Goal: Use online tool/utility: Utilize a website feature to perform a specific function

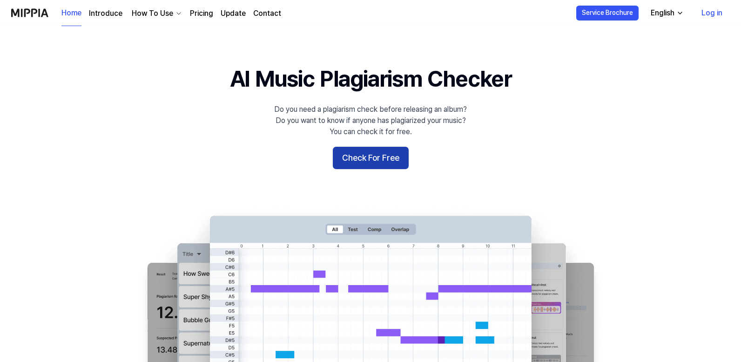
click at [385, 167] on button "Check For Free" at bounding box center [371, 158] width 76 height 22
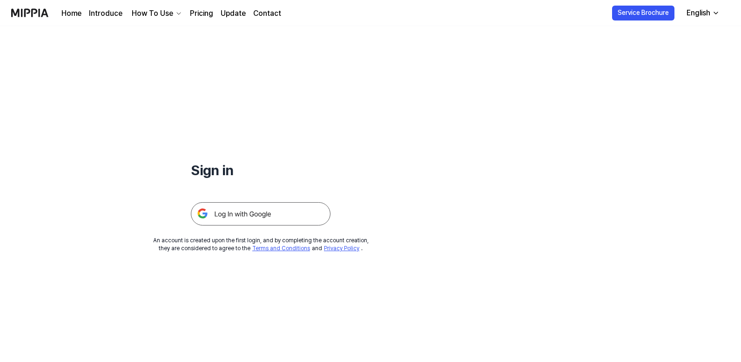
click at [278, 216] on img at bounding box center [261, 213] width 140 height 23
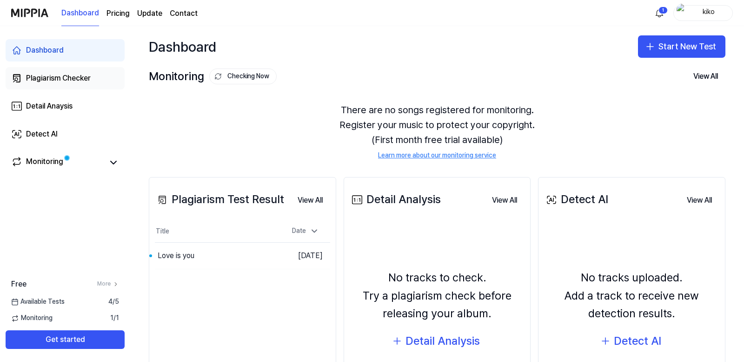
click at [78, 78] on div "Plagiarism Checker" at bounding box center [58, 78] width 65 height 11
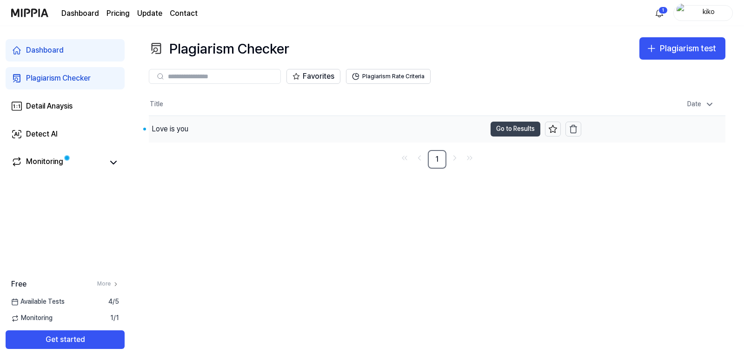
click at [503, 132] on button "Go to Results" at bounding box center [516, 128] width 50 height 15
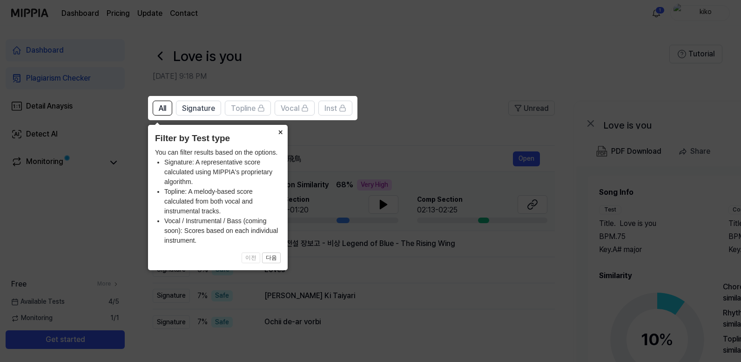
click at [281, 132] on button "×" at bounding box center [280, 131] width 15 height 13
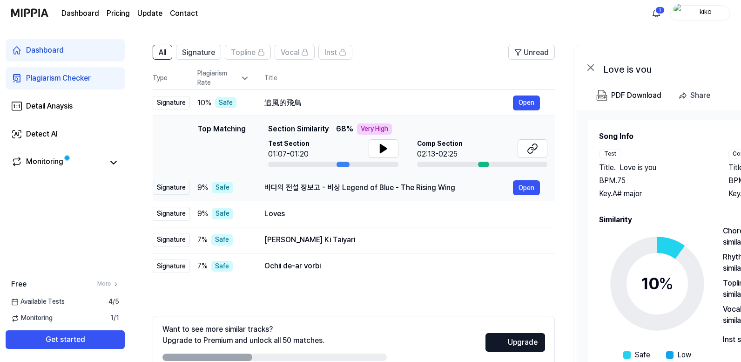
scroll to position [59, 0]
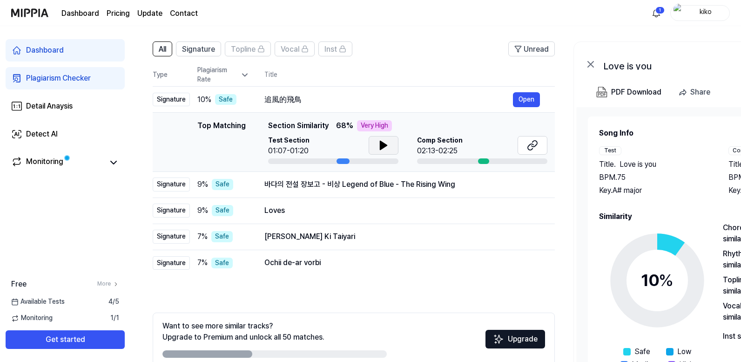
click at [390, 145] on button at bounding box center [384, 145] width 30 height 19
click at [483, 164] on td "Top Matching Top Matching Section Similarity 68 % Very High Test Section 01:07-…" at bounding box center [354, 142] width 402 height 59
click at [457, 154] on div "02:13-02:25" at bounding box center [440, 150] width 46 height 11
click at [446, 147] on div "02:13-02:25" at bounding box center [440, 150] width 46 height 11
click at [528, 148] on icon at bounding box center [531, 147] width 6 height 6
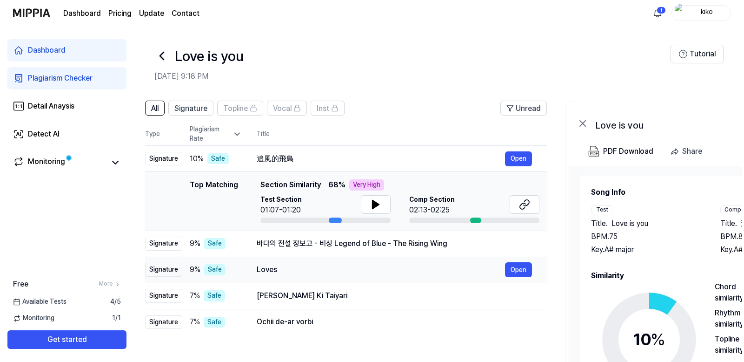
scroll to position [0, 0]
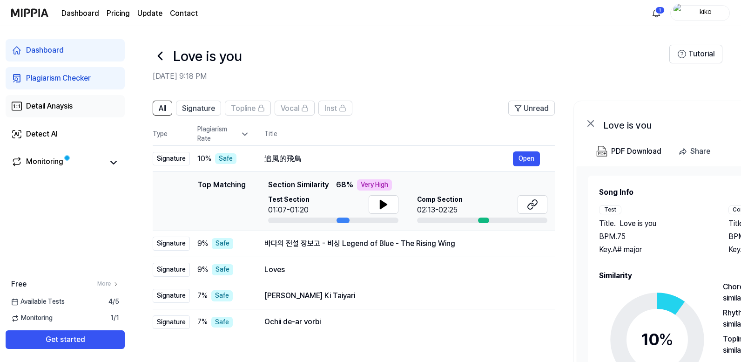
click at [63, 101] on div "Detail Anaysis" at bounding box center [49, 106] width 47 height 11
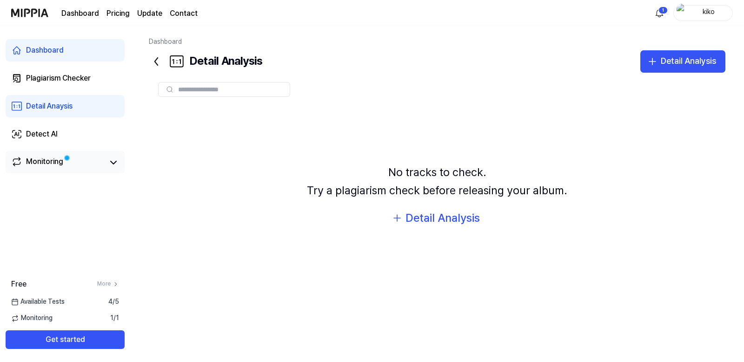
click at [61, 161] on div "Monitoring" at bounding box center [44, 162] width 37 height 13
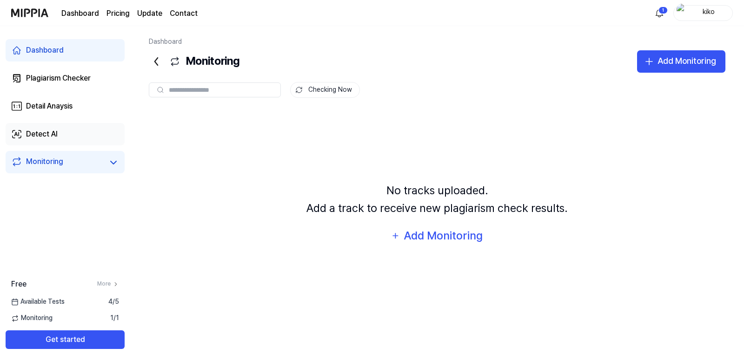
click at [68, 136] on link "Detect AI" at bounding box center [65, 134] width 119 height 22
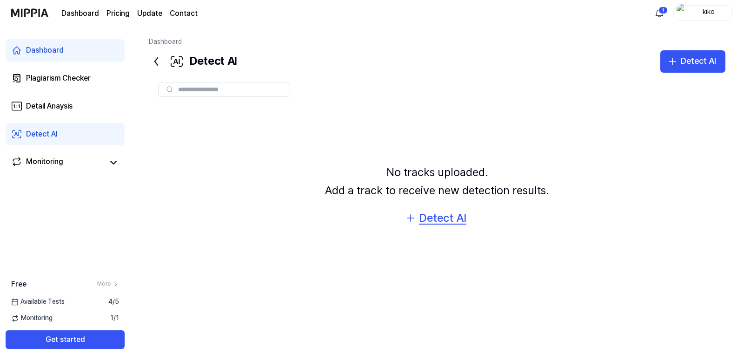
click at [418, 215] on button "Detect AI" at bounding box center [437, 218] width 77 height 22
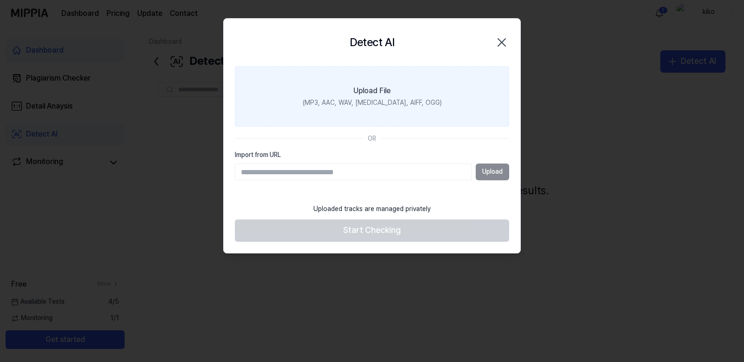
click at [375, 97] on label "Upload File (MP3, AAC, WAV, FLAC, AIFF, OGG)" at bounding box center [372, 96] width 275 height 60
click at [0, 0] on input "Upload File (MP3, AAC, WAV, FLAC, AIFF, OGG)" at bounding box center [0, 0] width 0 height 0
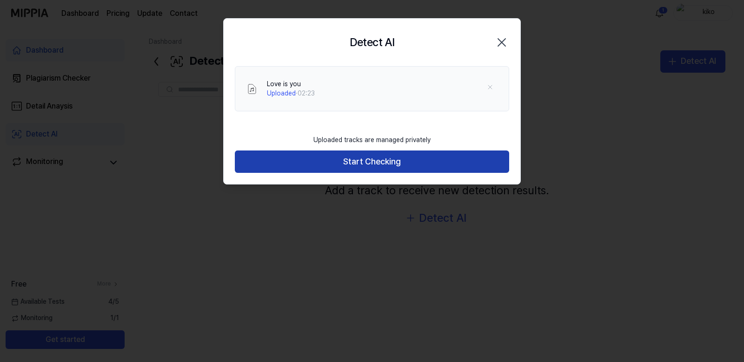
click at [408, 156] on button "Start Checking" at bounding box center [372, 161] width 275 height 22
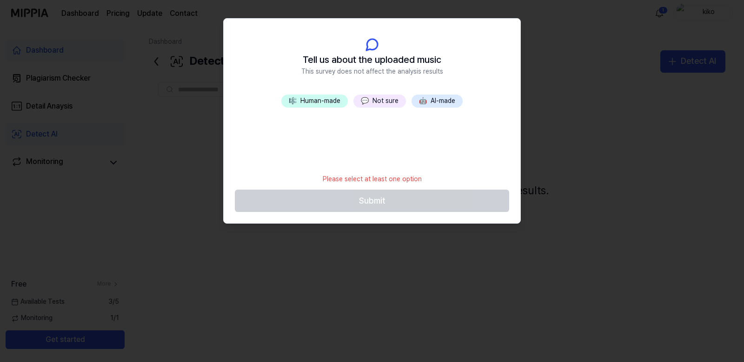
click at [427, 101] on span "🤖" at bounding box center [423, 100] width 8 height 7
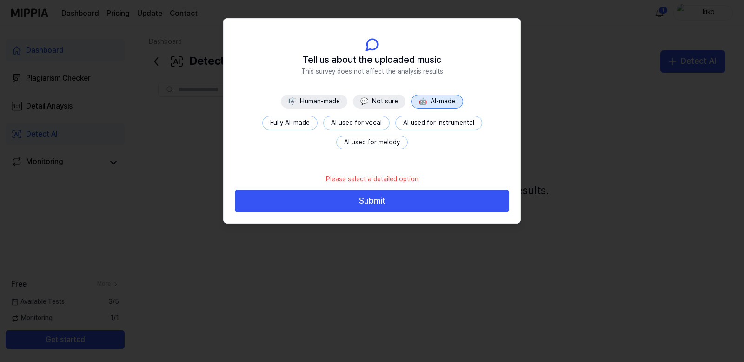
click at [306, 130] on div "Fully AI-made AI used for vocal AI used for instrumental AI used for melody" at bounding box center [372, 132] width 275 height 33
click at [306, 127] on button "Fully AI-made" at bounding box center [289, 123] width 55 height 14
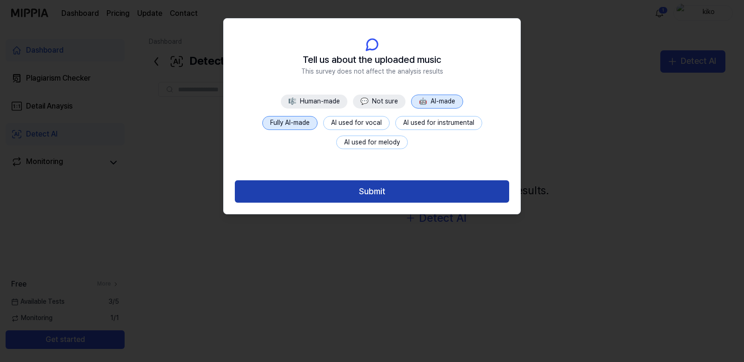
click at [336, 197] on button "Submit" at bounding box center [372, 191] width 275 height 22
